Goal: Download file/media

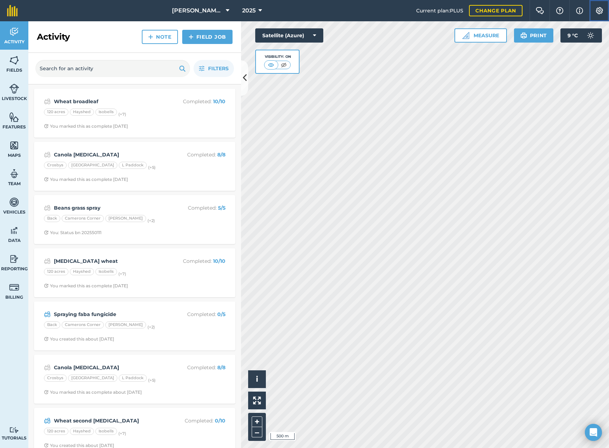
click at [596, 8] on img at bounding box center [599, 10] width 9 height 7
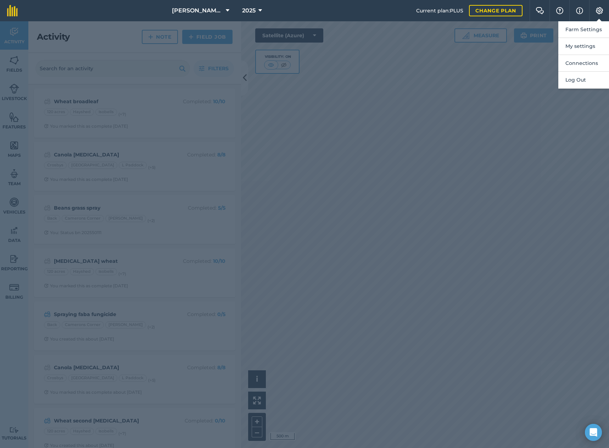
click at [350, 134] on div at bounding box center [304, 234] width 609 height 426
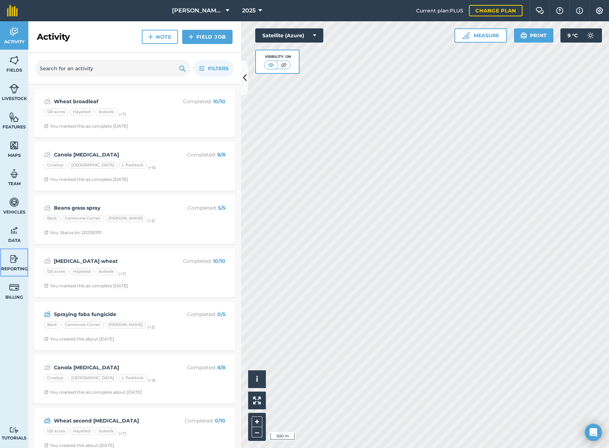
click at [11, 257] on img at bounding box center [14, 258] width 10 height 11
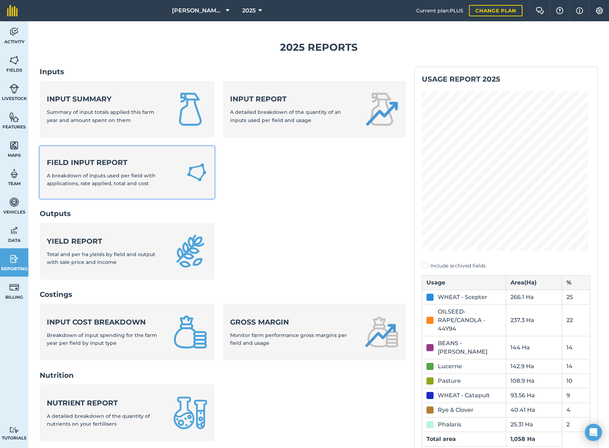
click at [100, 165] on strong "Field Input Report" at bounding box center [112, 162] width 131 height 10
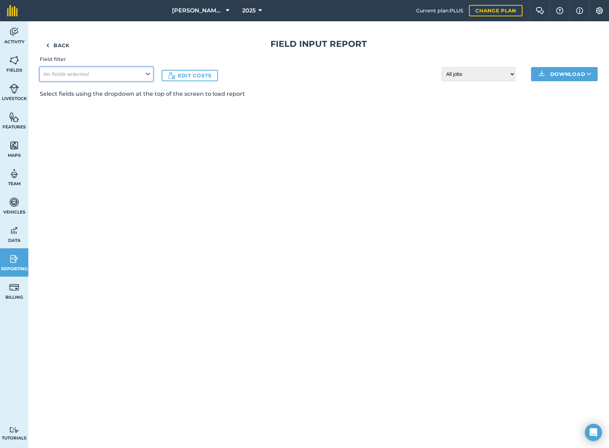
click at [147, 71] on icon at bounding box center [148, 74] width 4 height 8
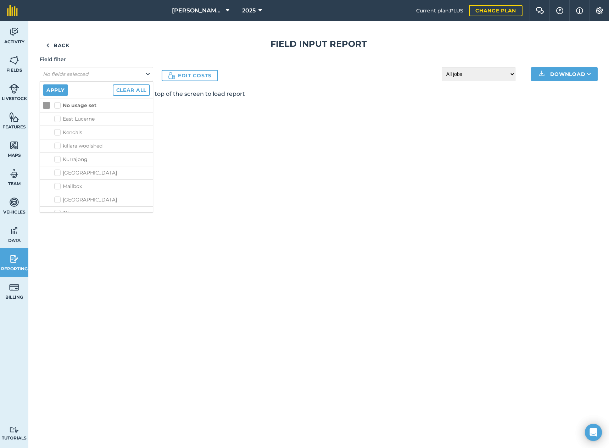
click at [56, 103] on label "No usage set" at bounding box center [75, 105] width 42 height 7
click at [56, 103] on input "No usage set" at bounding box center [56, 104] width 5 height 5
checkbox input "true"
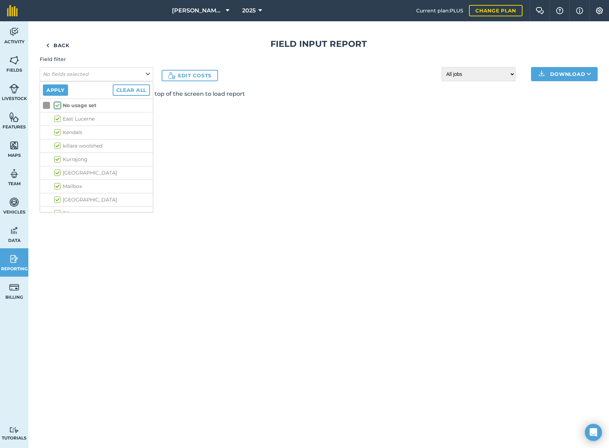
checkbox input "true"
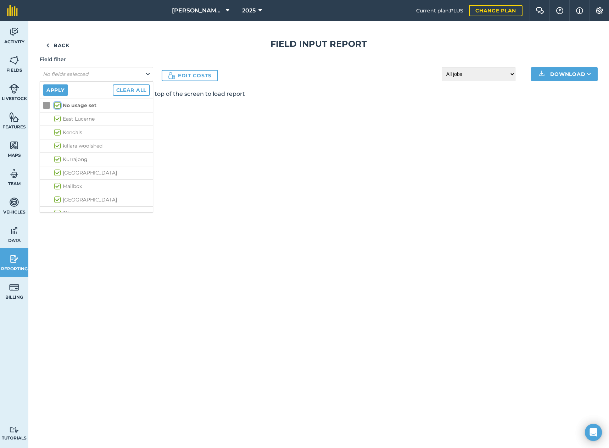
checkbox input "true"
click at [577, 74] on button "Download" at bounding box center [564, 74] width 67 height 14
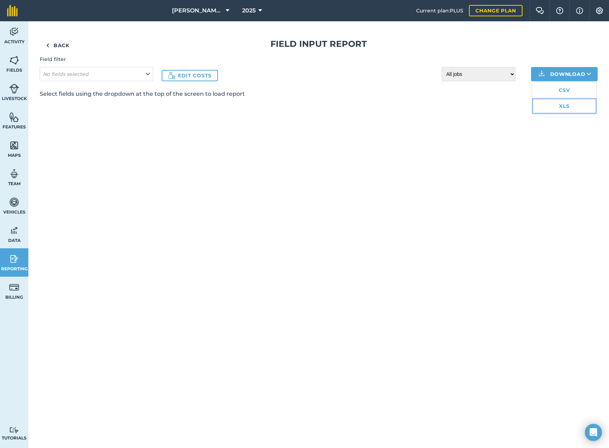
click at [553, 107] on link "XLS" at bounding box center [564, 106] width 64 height 16
click at [16, 32] on img at bounding box center [14, 32] width 10 height 11
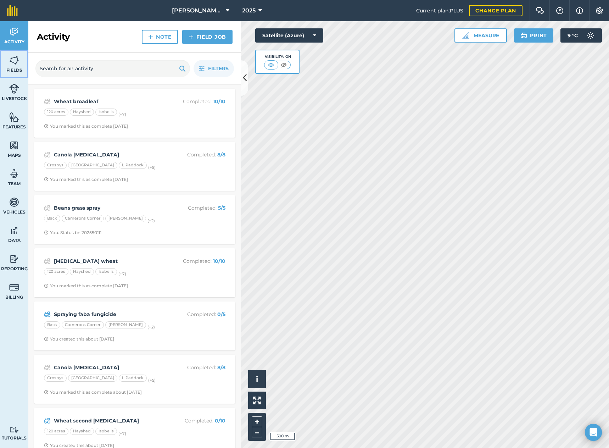
click at [11, 64] on img at bounding box center [14, 60] width 10 height 11
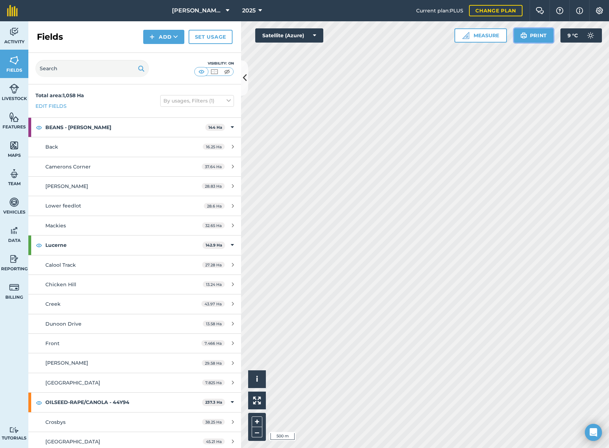
click at [531, 34] on button "Print" at bounding box center [534, 35] width 40 height 14
click at [14, 93] on img at bounding box center [14, 88] width 10 height 11
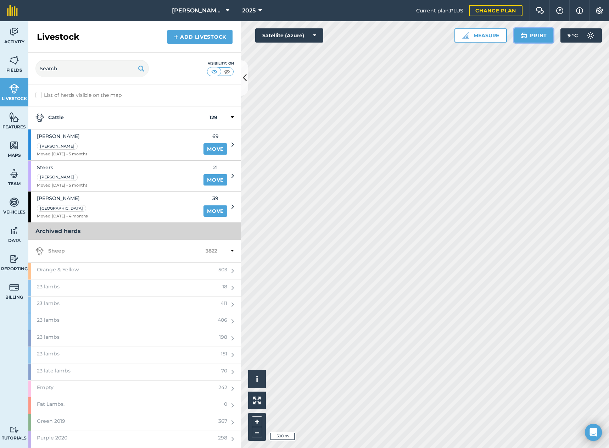
click at [539, 34] on button "Print" at bounding box center [534, 35] width 40 height 14
